Goal: Information Seeking & Learning: Compare options

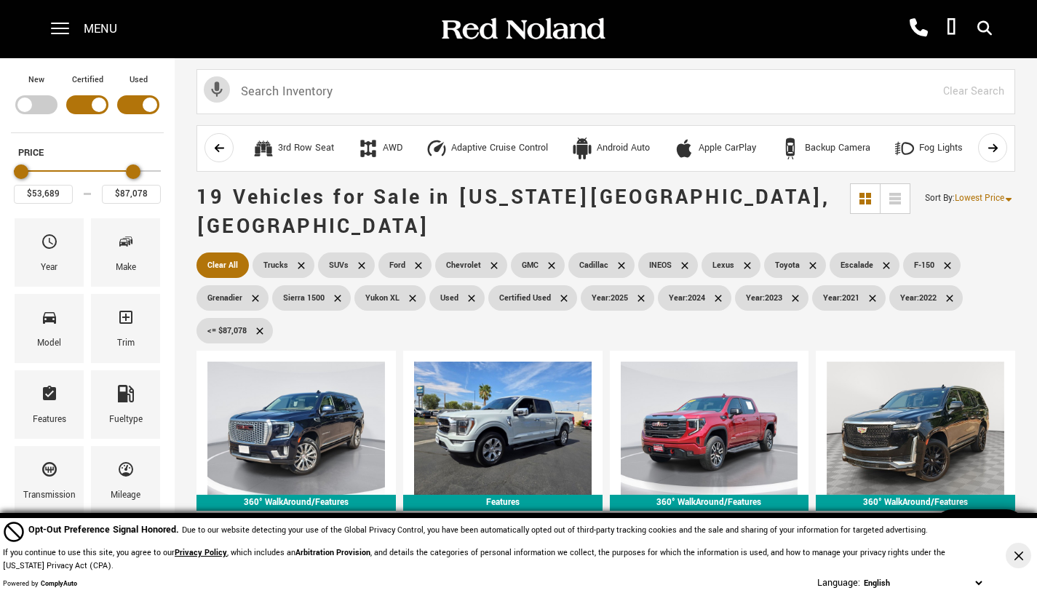
click at [126, 231] on span "Make" at bounding box center [125, 244] width 17 height 31
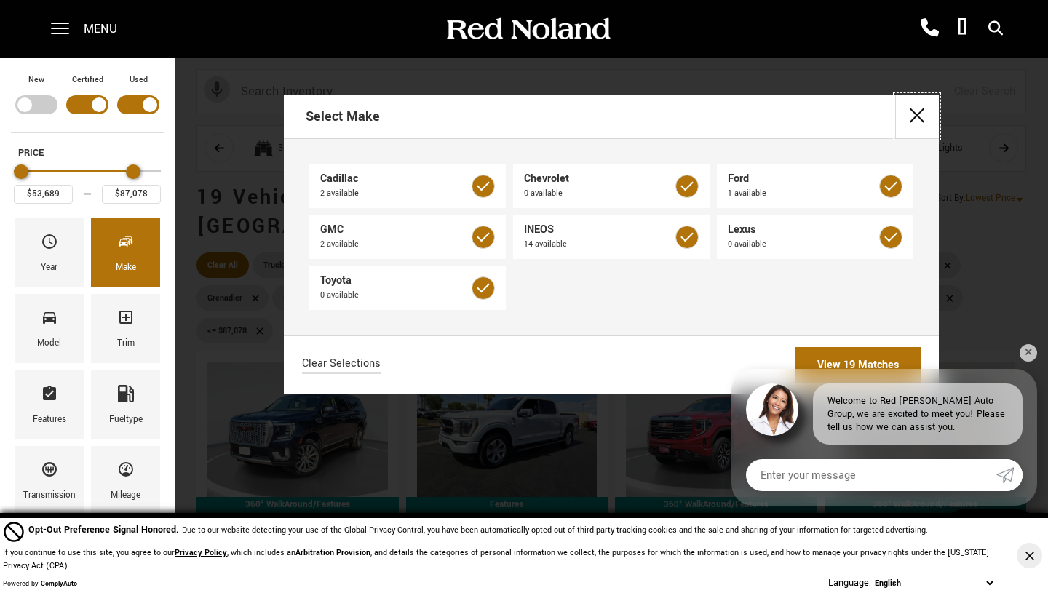
click at [916, 123] on button "close" at bounding box center [917, 117] width 44 height 44
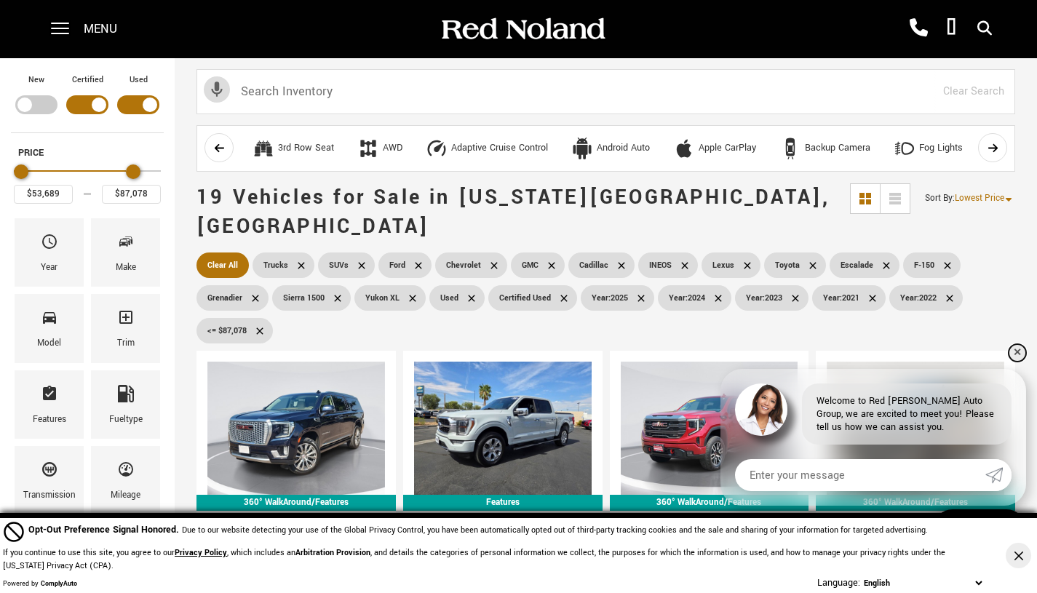
click at [1017, 347] on link "✕" at bounding box center [1017, 352] width 17 height 17
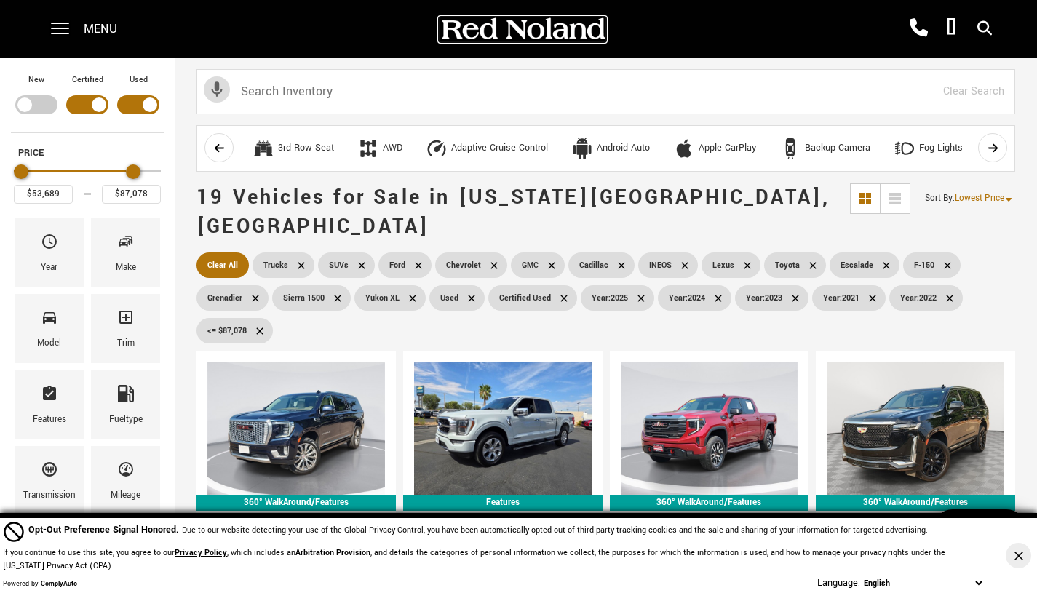
click at [511, 26] on img at bounding box center [522, 29] width 167 height 25
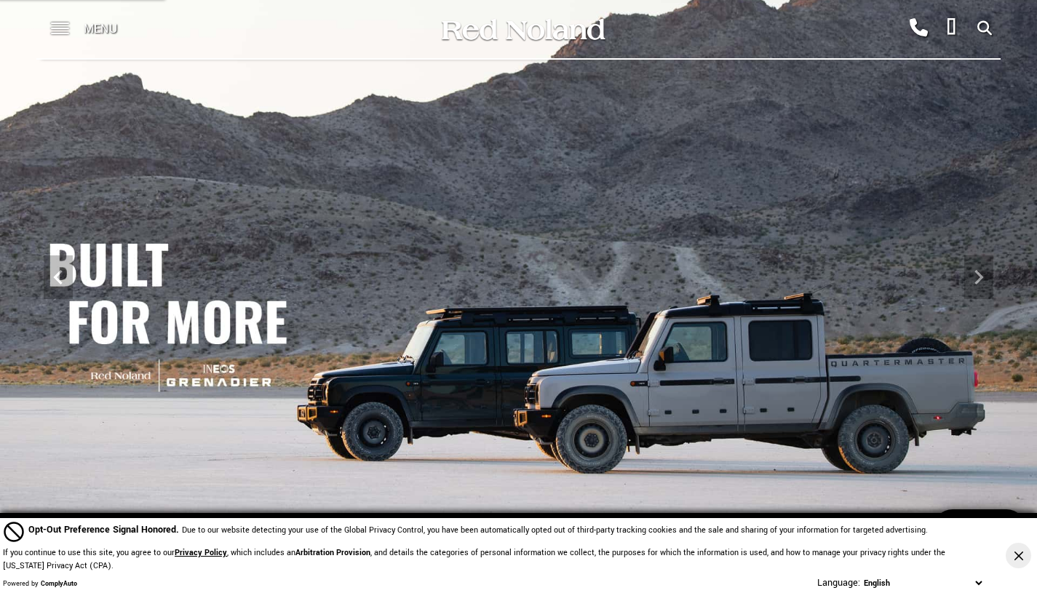
click at [58, 32] on span at bounding box center [60, 29] width 18 height 58
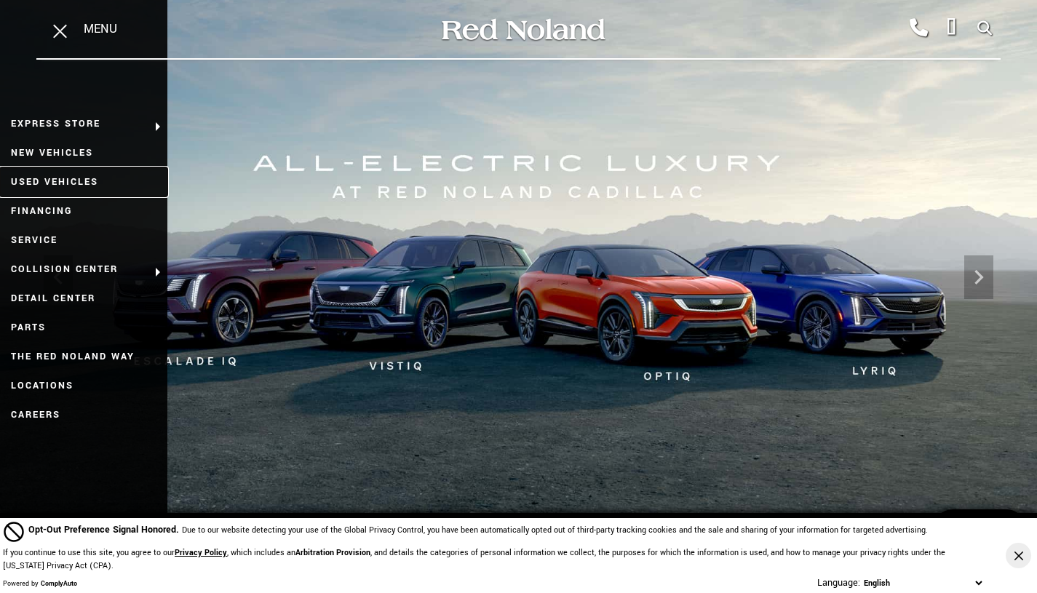
click at [51, 178] on link "Used Vehicles" at bounding box center [83, 181] width 167 height 29
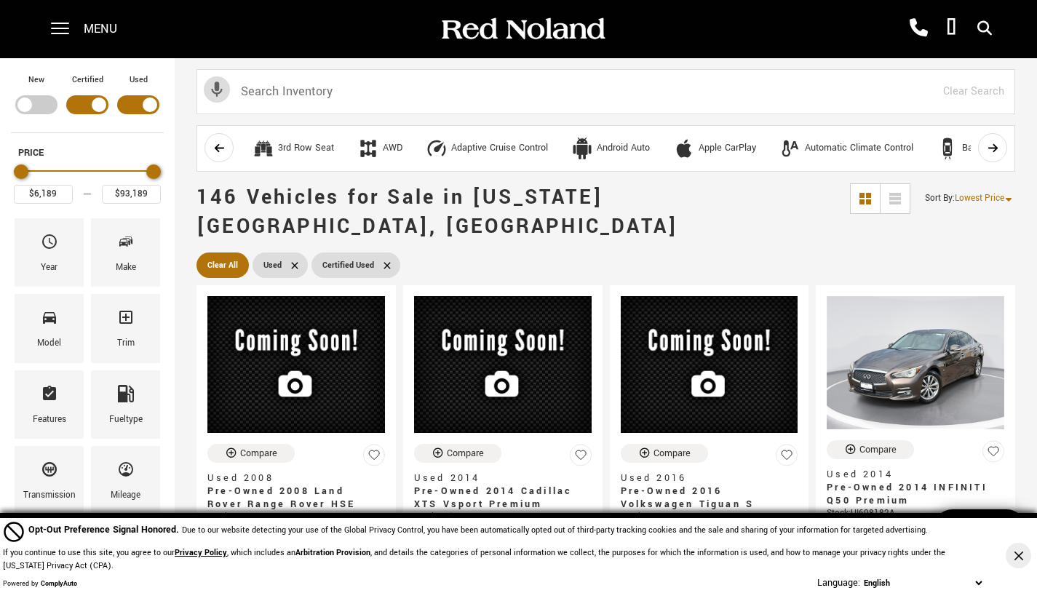
click at [108, 269] on div "Make" at bounding box center [125, 252] width 69 height 68
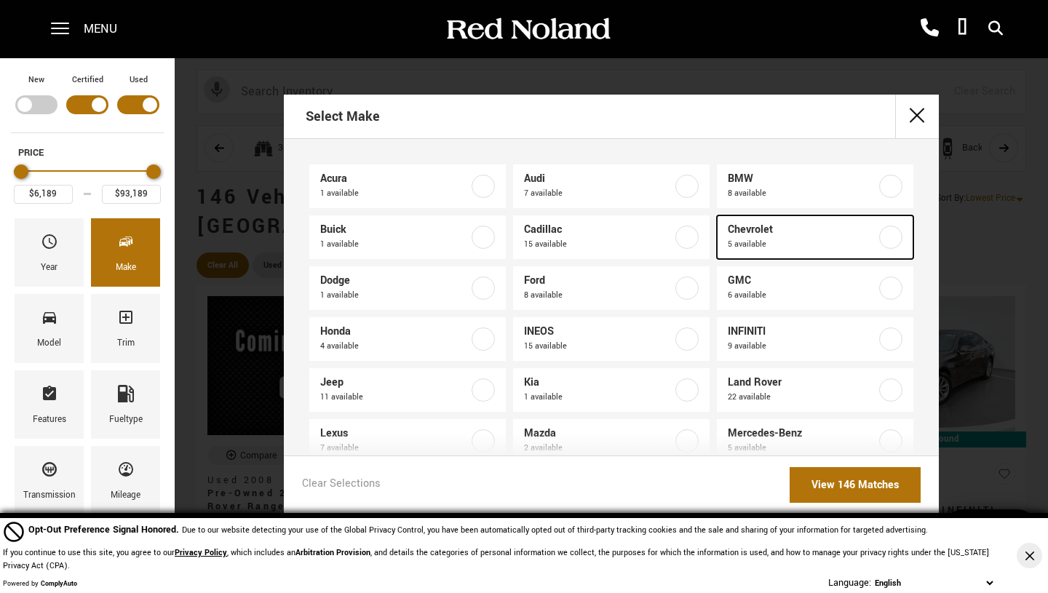
click at [878, 249] on link "Chevrolet 5 available" at bounding box center [815, 237] width 197 height 44
type input "$19,678"
type input "$68,689"
checkbox input "true"
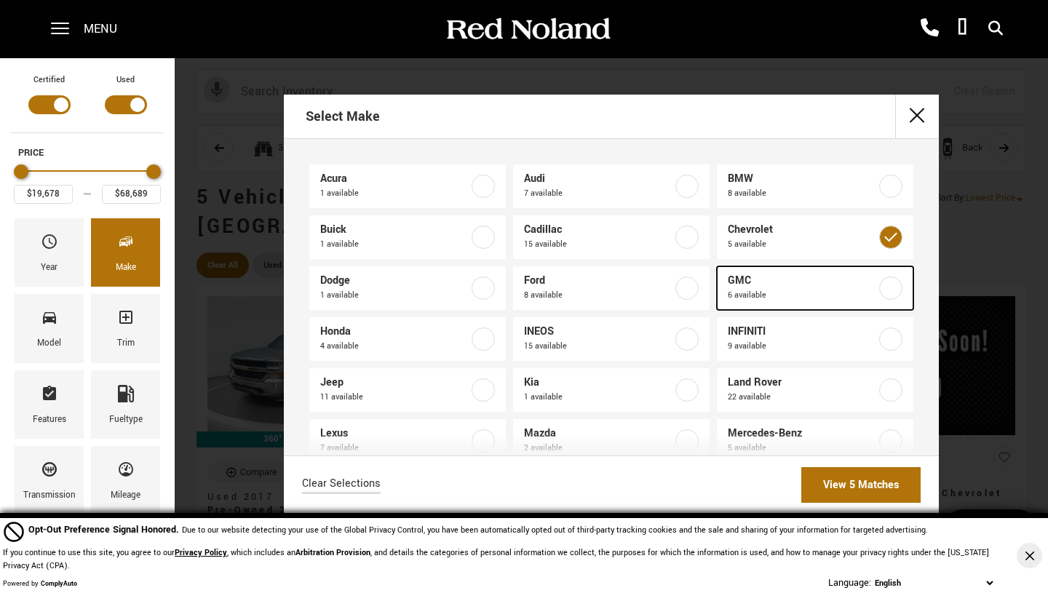
click at [884, 290] on label at bounding box center [890, 288] width 23 height 23
checkbox input "true"
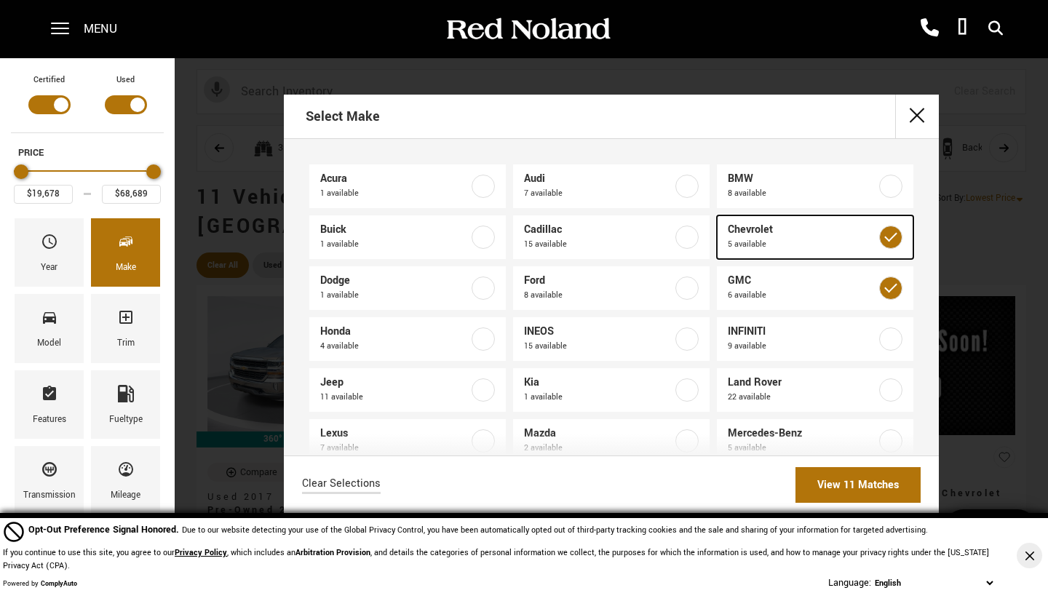
click at [881, 246] on label at bounding box center [890, 237] width 23 height 23
type input "$33,878"
type input "$64,689"
checkbox input "false"
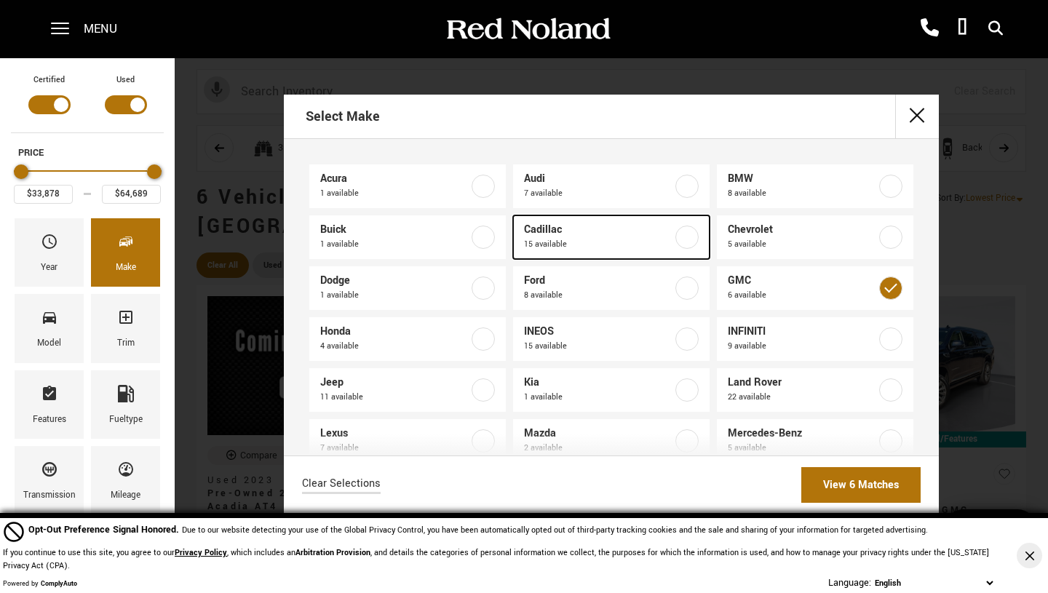
click at [690, 245] on div at bounding box center [687, 237] width 23 height 23
type input "$10,189"
type input "$93,189"
checkbox input "true"
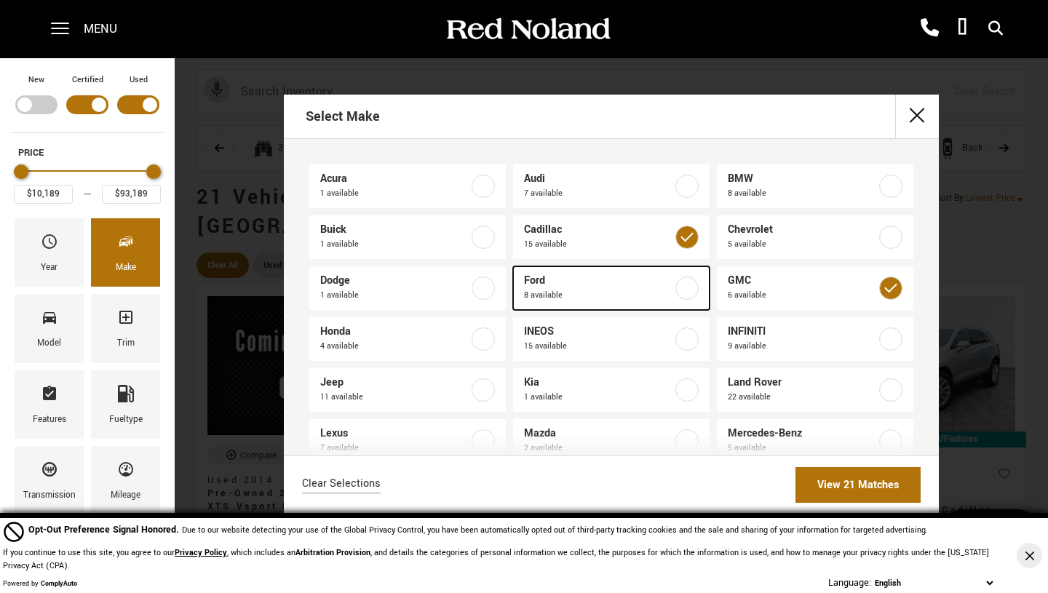
click at [680, 293] on label at bounding box center [687, 288] width 23 height 23
checkbox input "true"
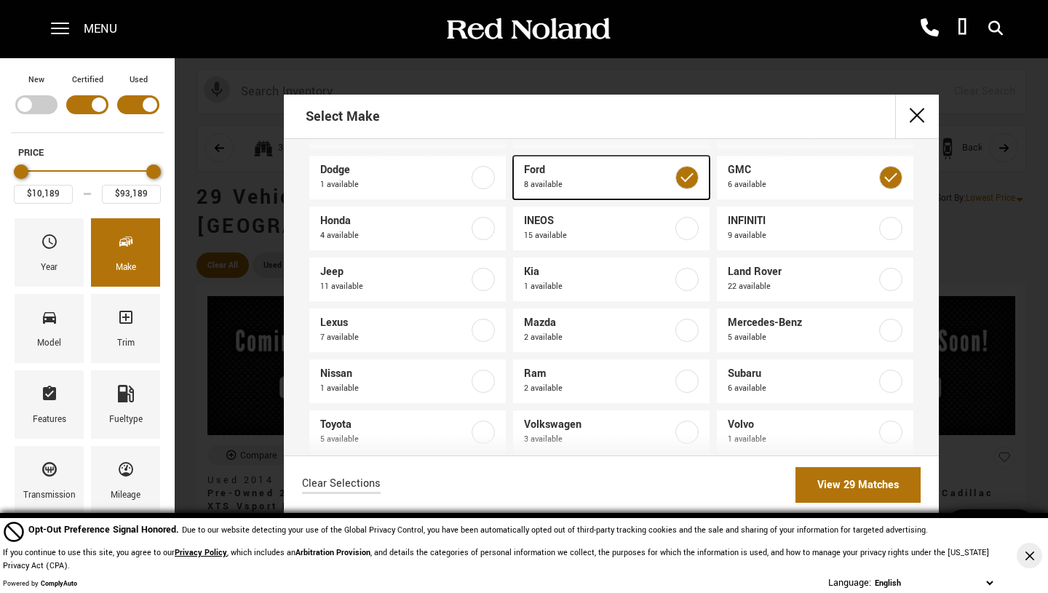
scroll to position [116, 0]
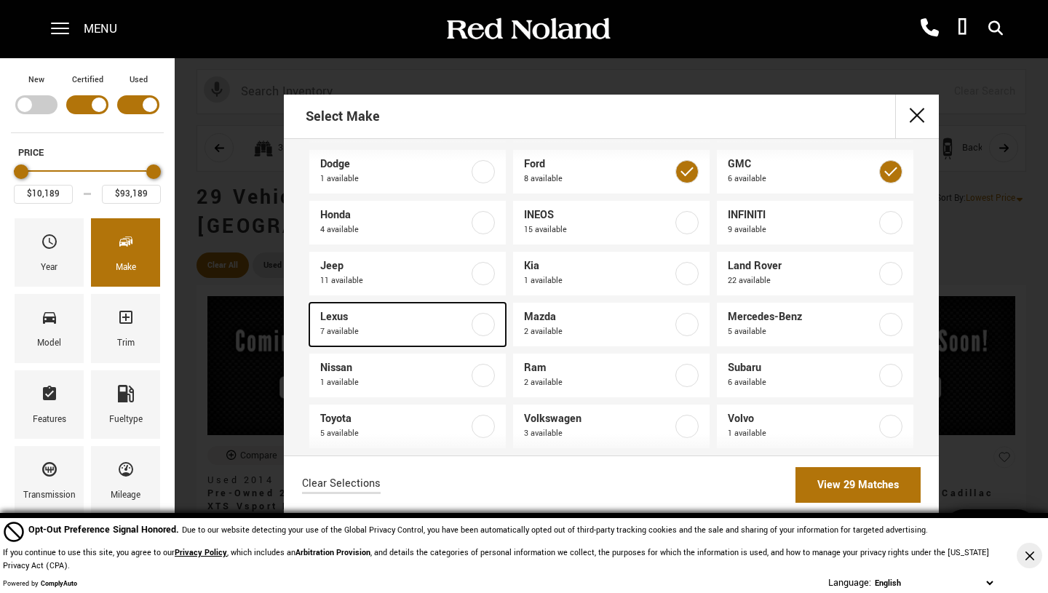
click at [484, 324] on label at bounding box center [483, 324] width 23 height 23
checkbox input "true"
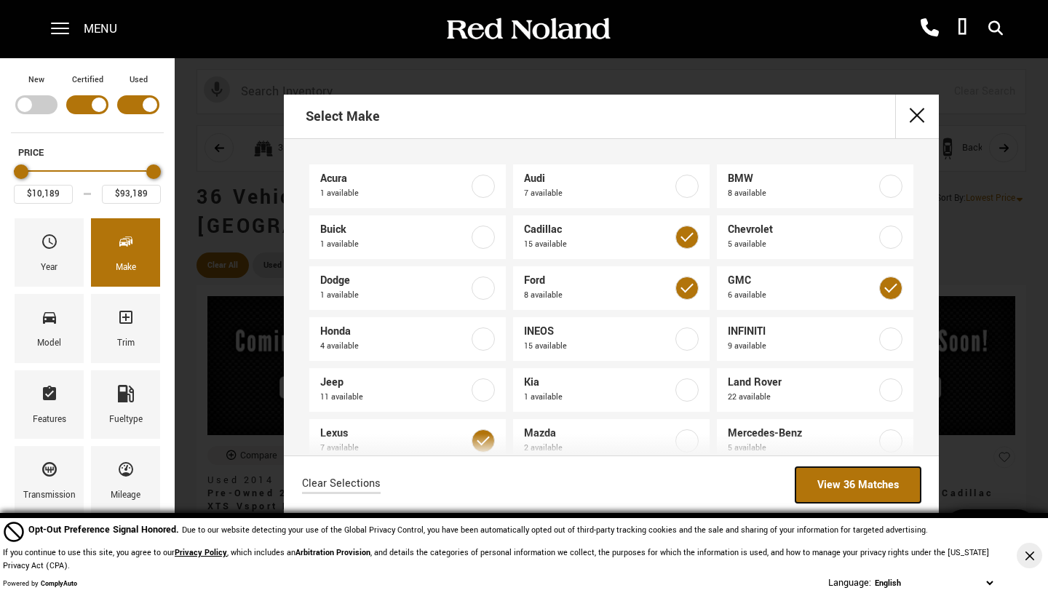
click at [828, 472] on link "View 36 Matches" at bounding box center [858, 485] width 125 height 36
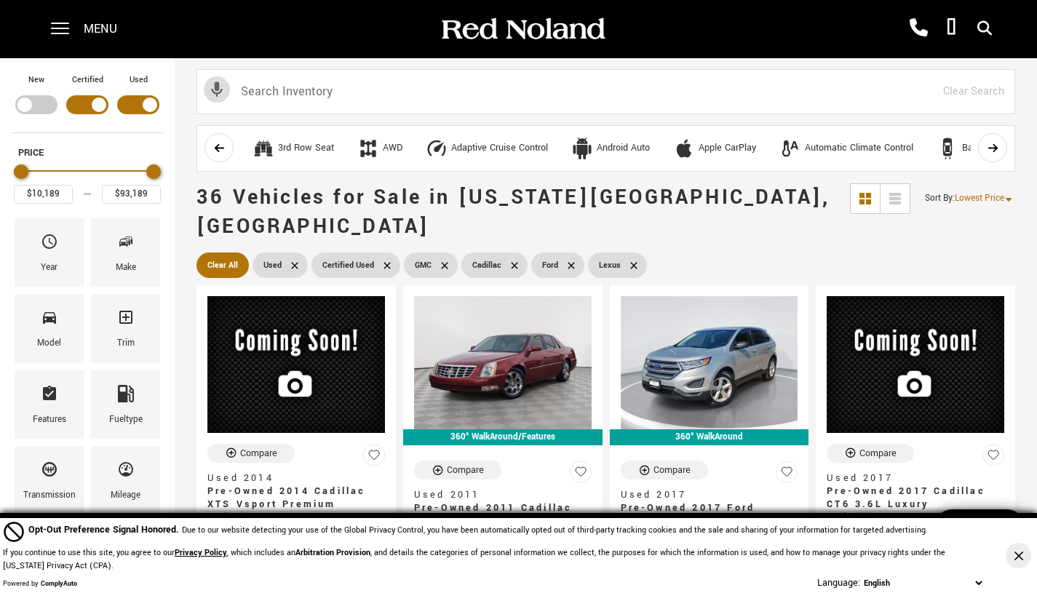
click at [38, 325] on div "Model" at bounding box center [49, 328] width 69 height 68
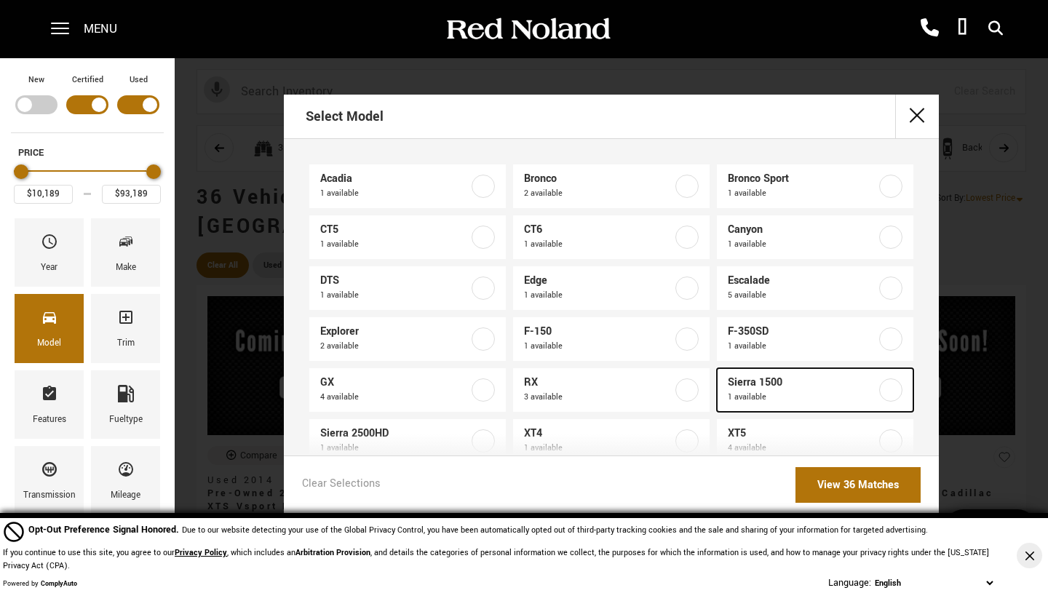
click at [881, 390] on label at bounding box center [890, 390] width 23 height 23
type input "$58,688"
checkbox input "true"
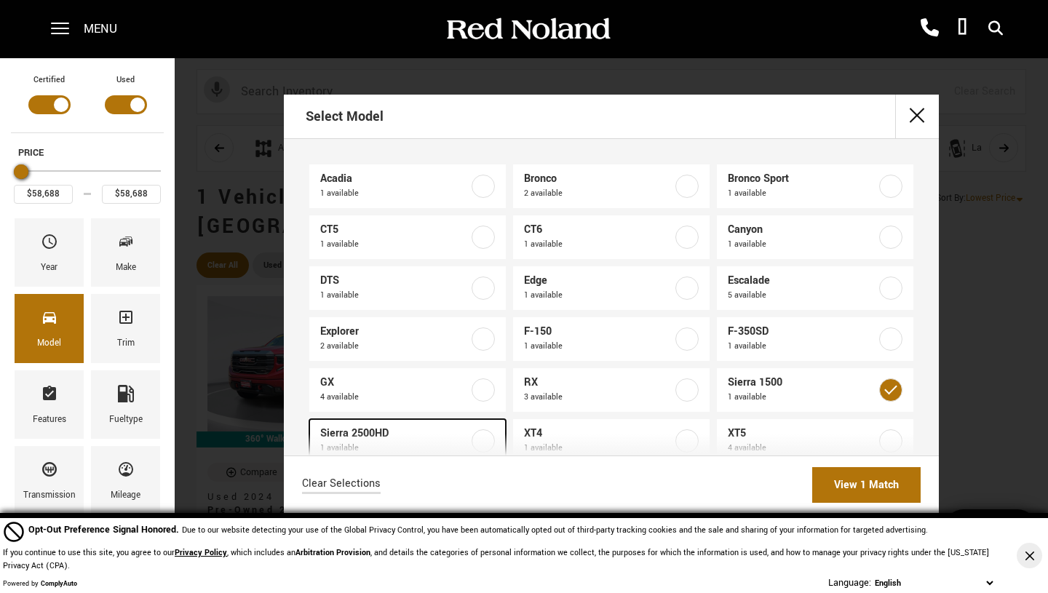
click at [483, 443] on label at bounding box center [483, 441] width 23 height 23
type input "$64,689"
checkbox input "true"
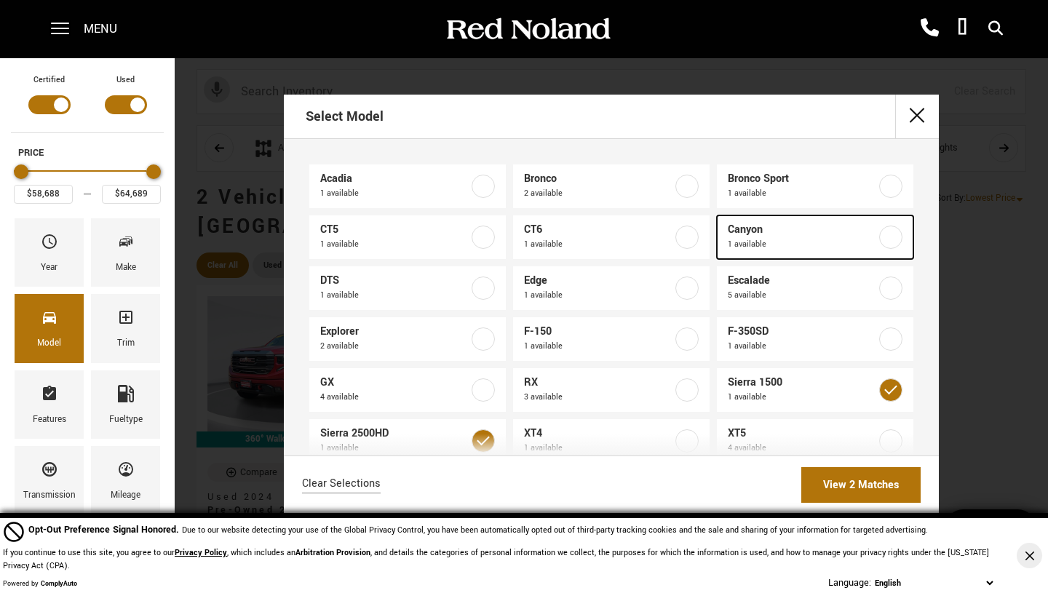
click at [879, 237] on label at bounding box center [890, 237] width 23 height 23
type input "$45,683"
checkbox input "true"
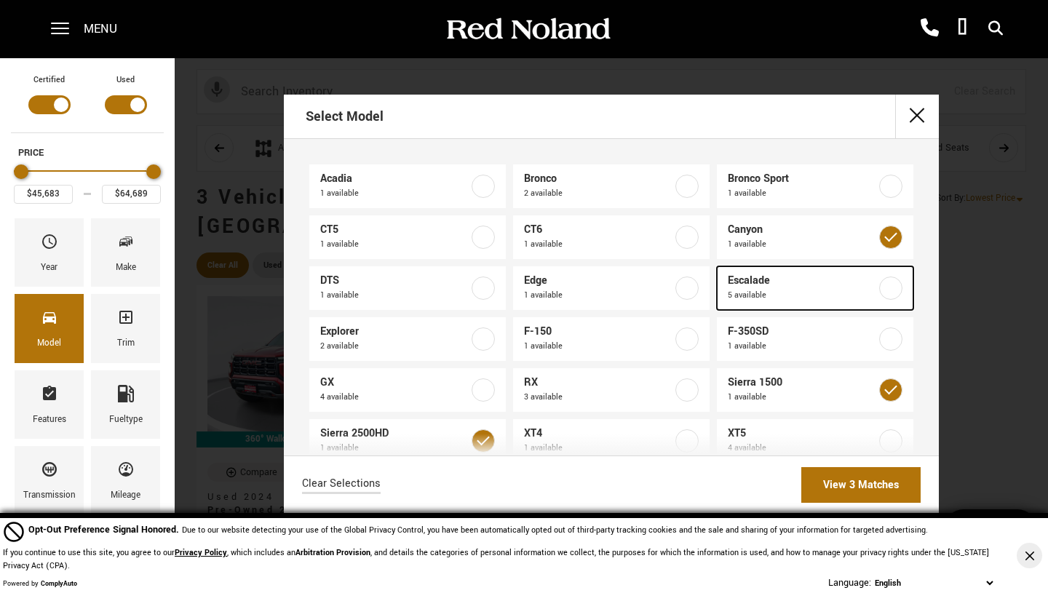
click at [879, 288] on label at bounding box center [890, 288] width 23 height 23
type input "$93,189"
checkbox input "true"
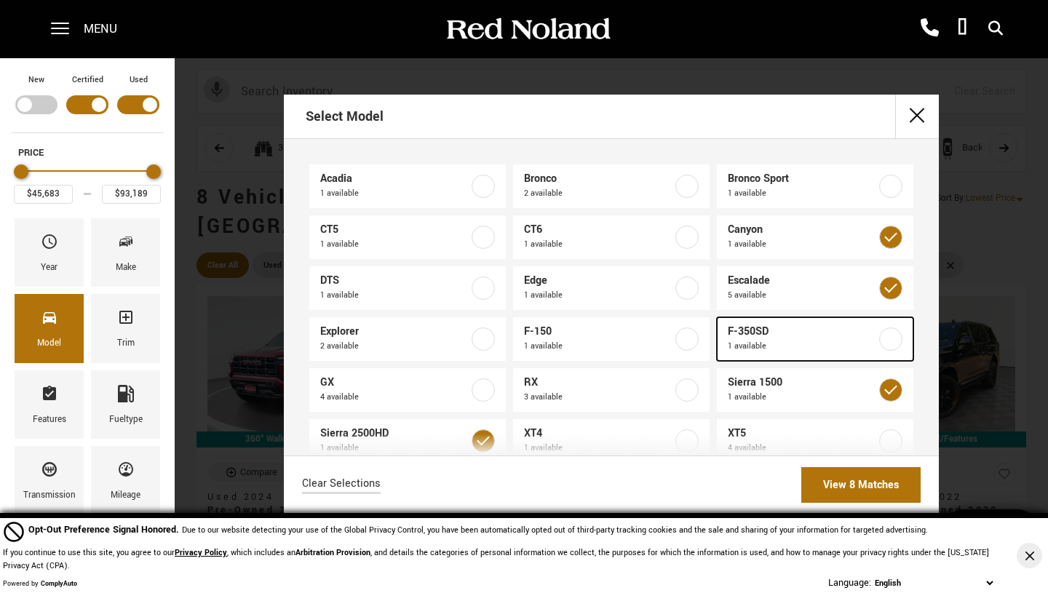
click at [879, 335] on label at bounding box center [890, 339] width 23 height 23
checkbox input "true"
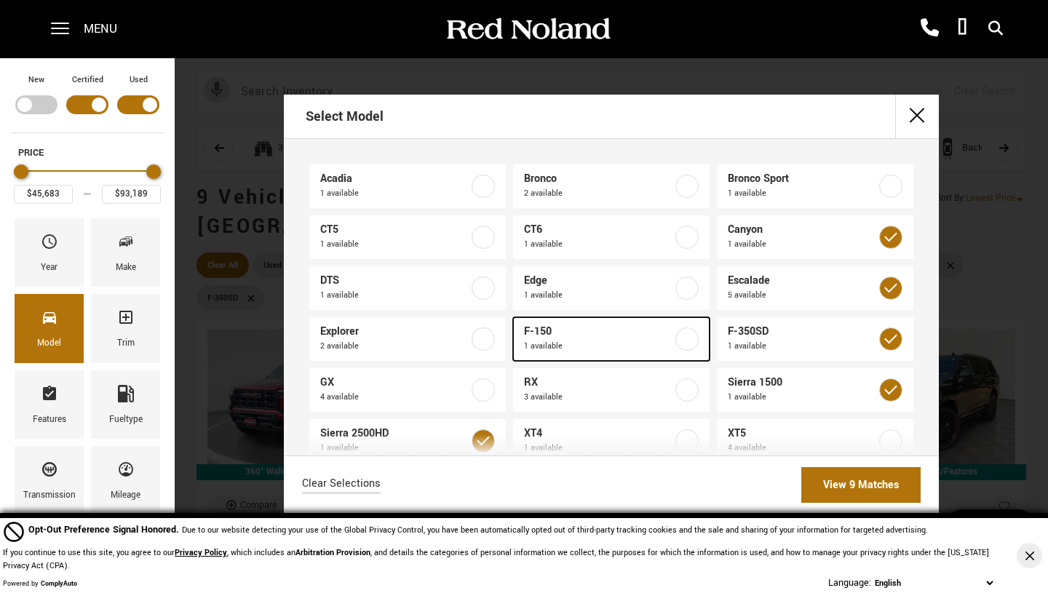
click at [691, 341] on label at bounding box center [687, 339] width 23 height 23
checkbox input "true"
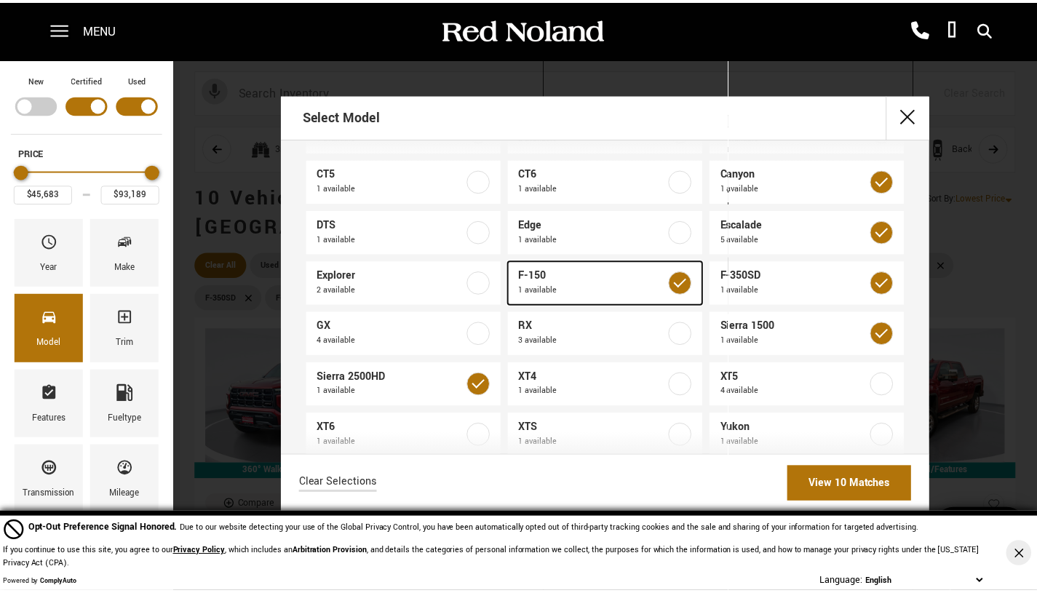
scroll to position [135, 0]
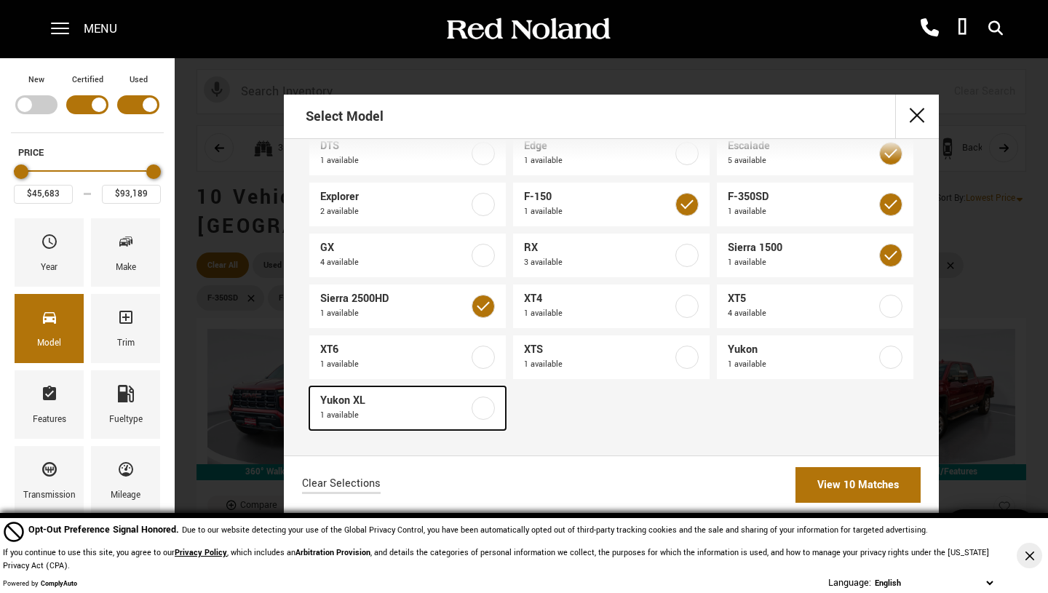
click at [475, 413] on label at bounding box center [483, 408] width 23 height 23
checkbox input "true"
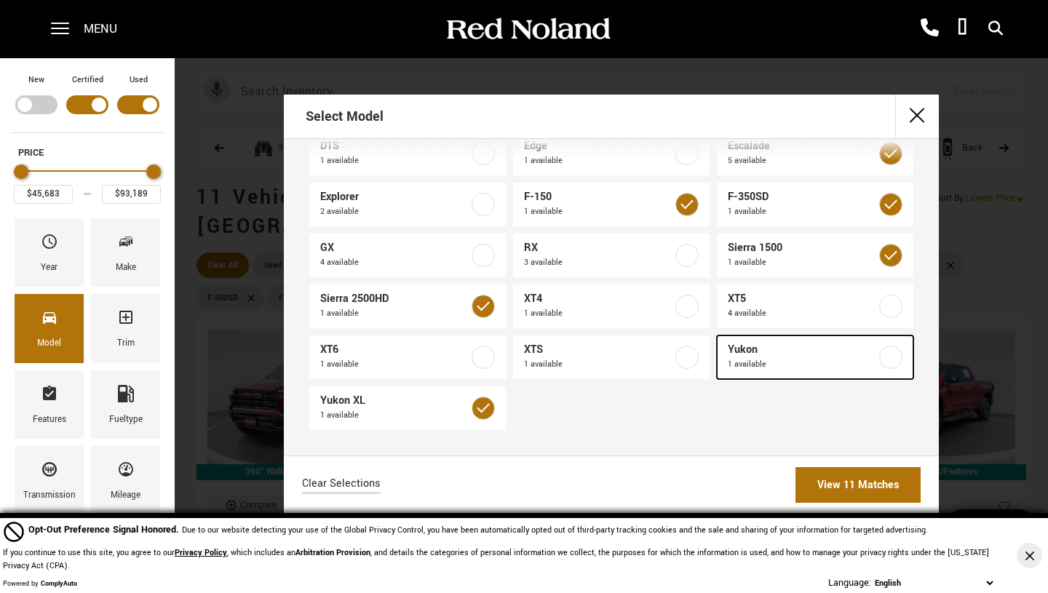
click at [881, 358] on label at bounding box center [890, 357] width 23 height 23
checkbox input "true"
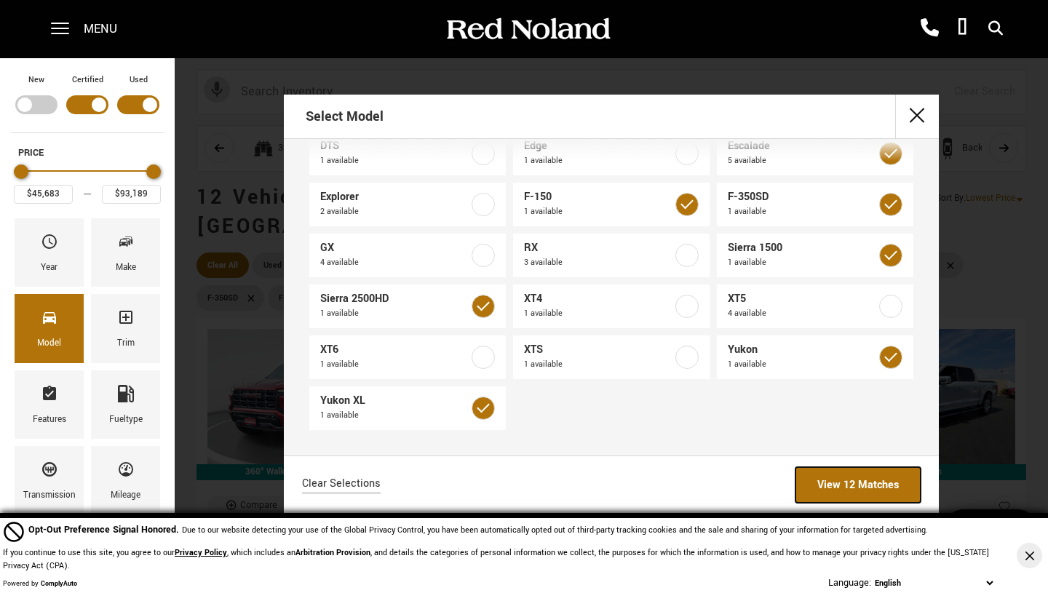
click at [854, 478] on link "View 12 Matches" at bounding box center [858, 485] width 125 height 36
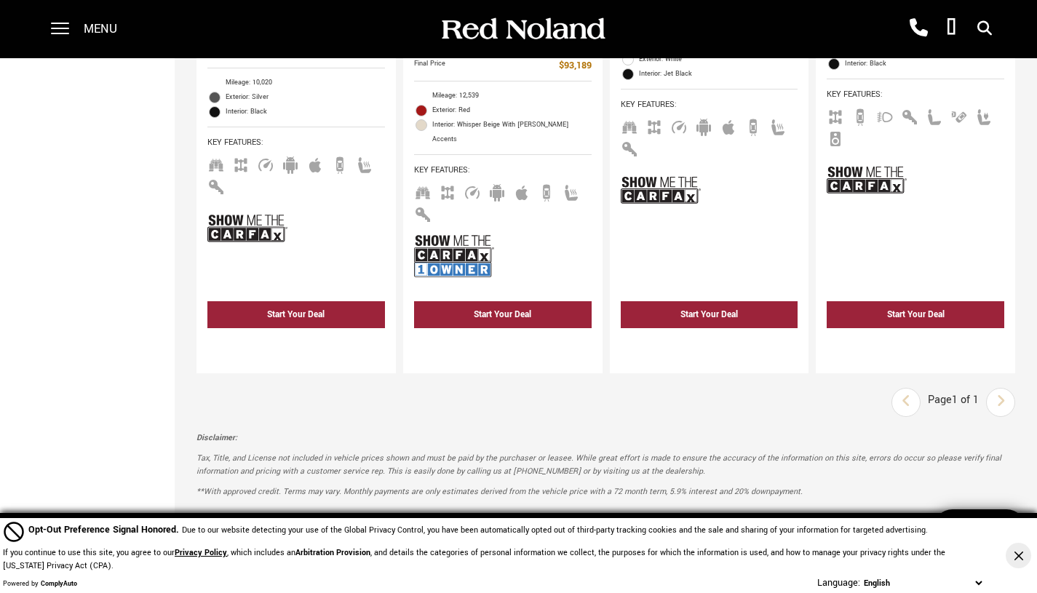
scroll to position [1965, 0]
